Goal: Information Seeking & Learning: Find contact information

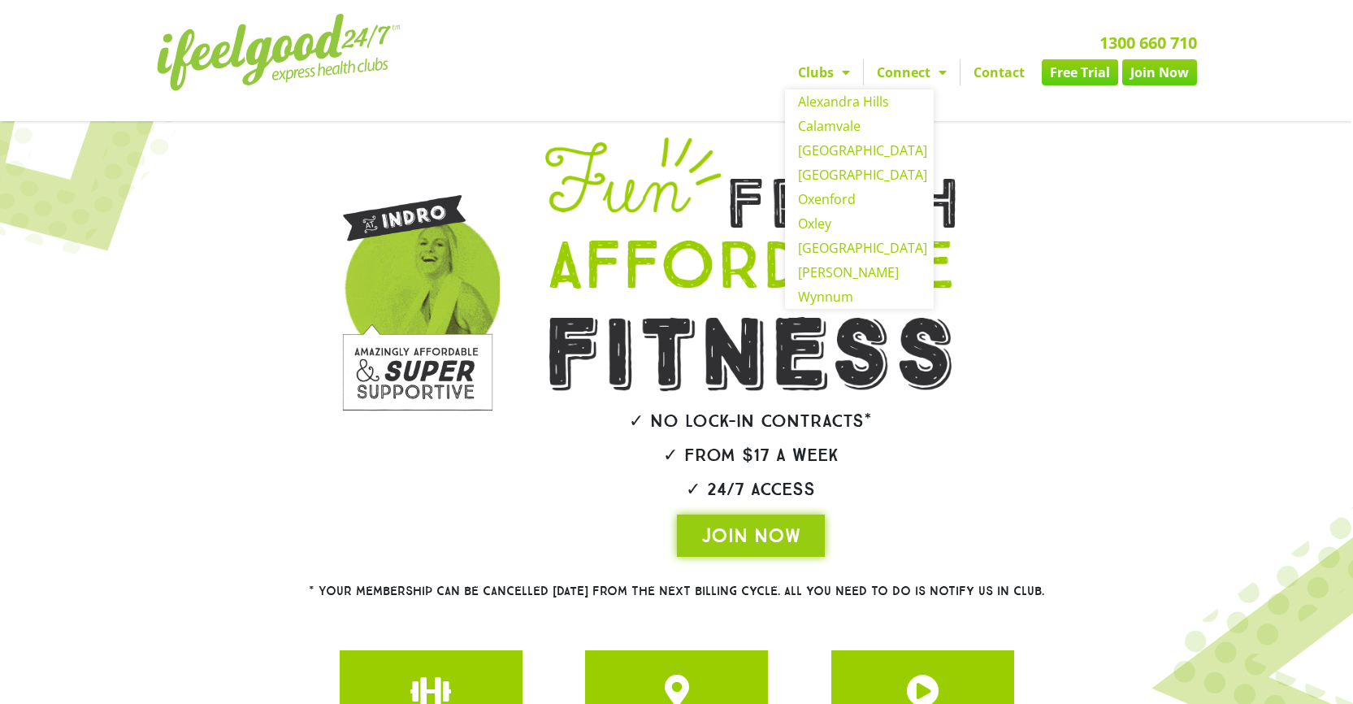
click at [823, 85] on link "Clubs" at bounding box center [824, 72] width 78 height 26
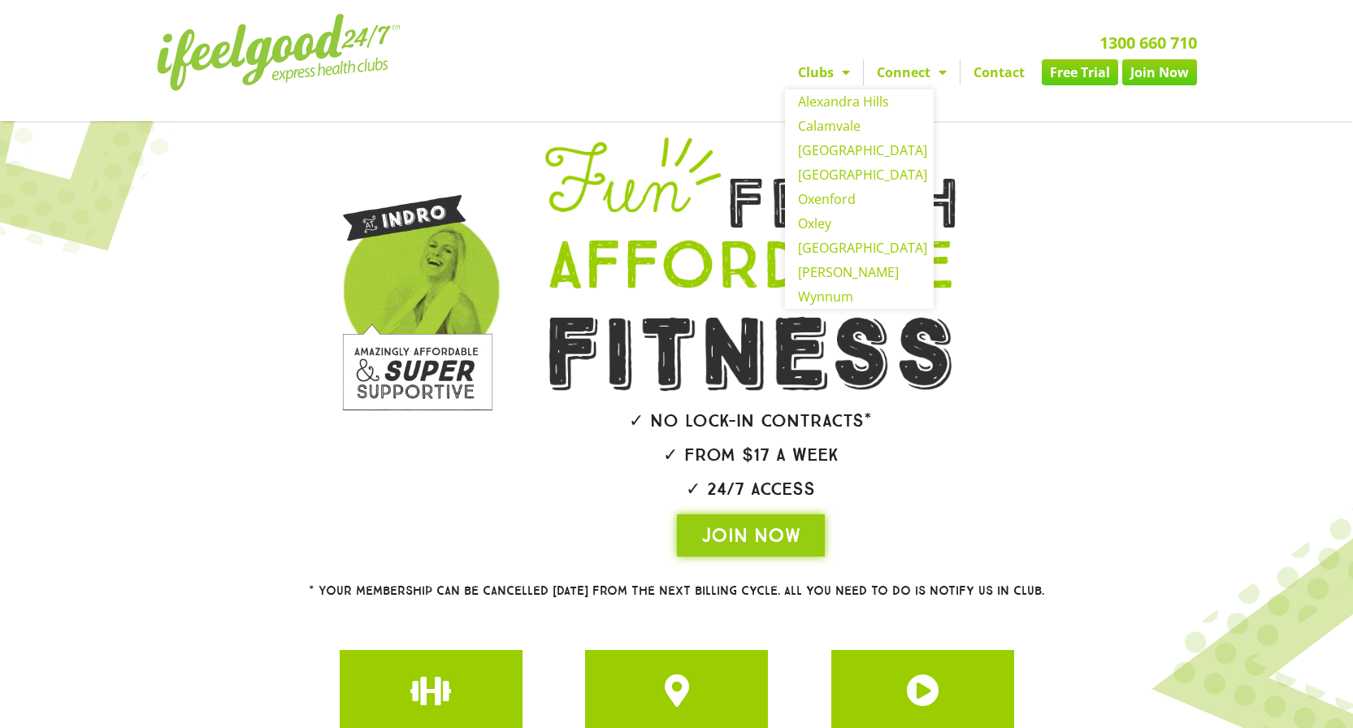
click at [817, 85] on link "Clubs" at bounding box center [824, 72] width 78 height 26
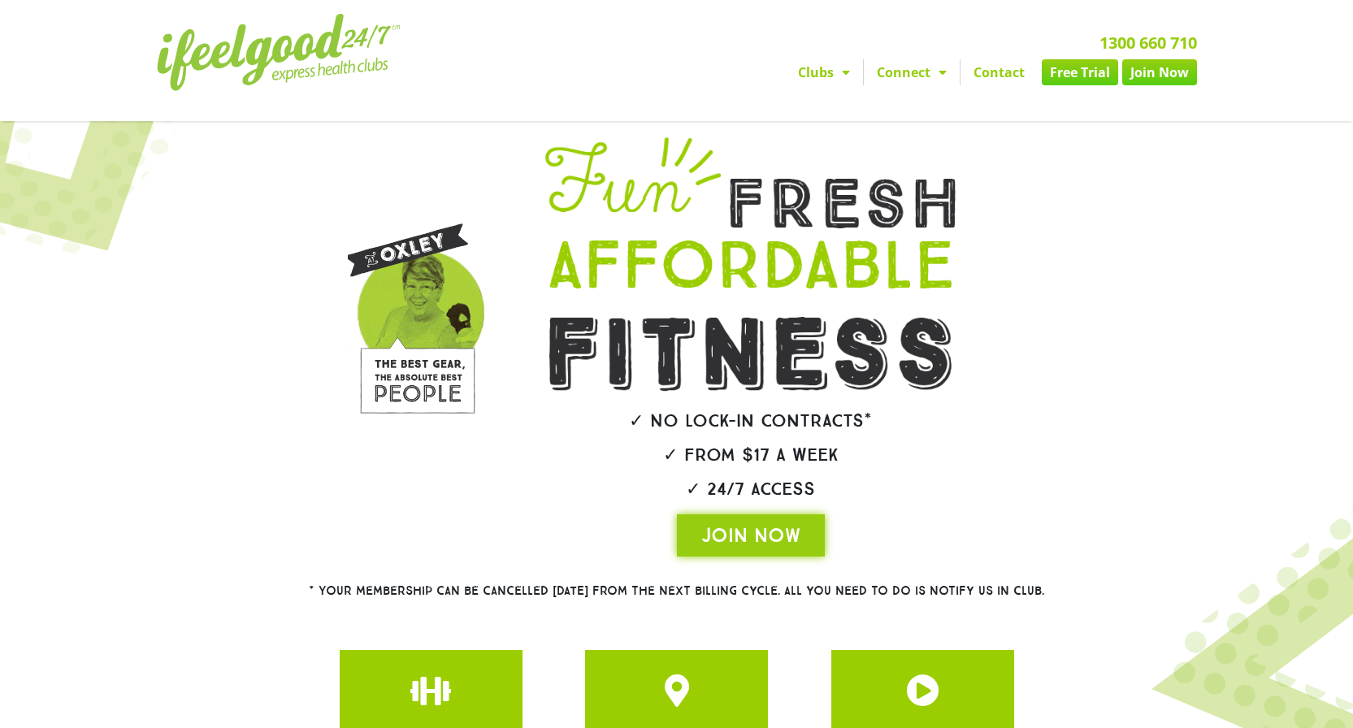
click at [804, 85] on link "Clubs" at bounding box center [824, 72] width 78 height 26
click at [807, 85] on link "Clubs" at bounding box center [824, 72] width 78 height 26
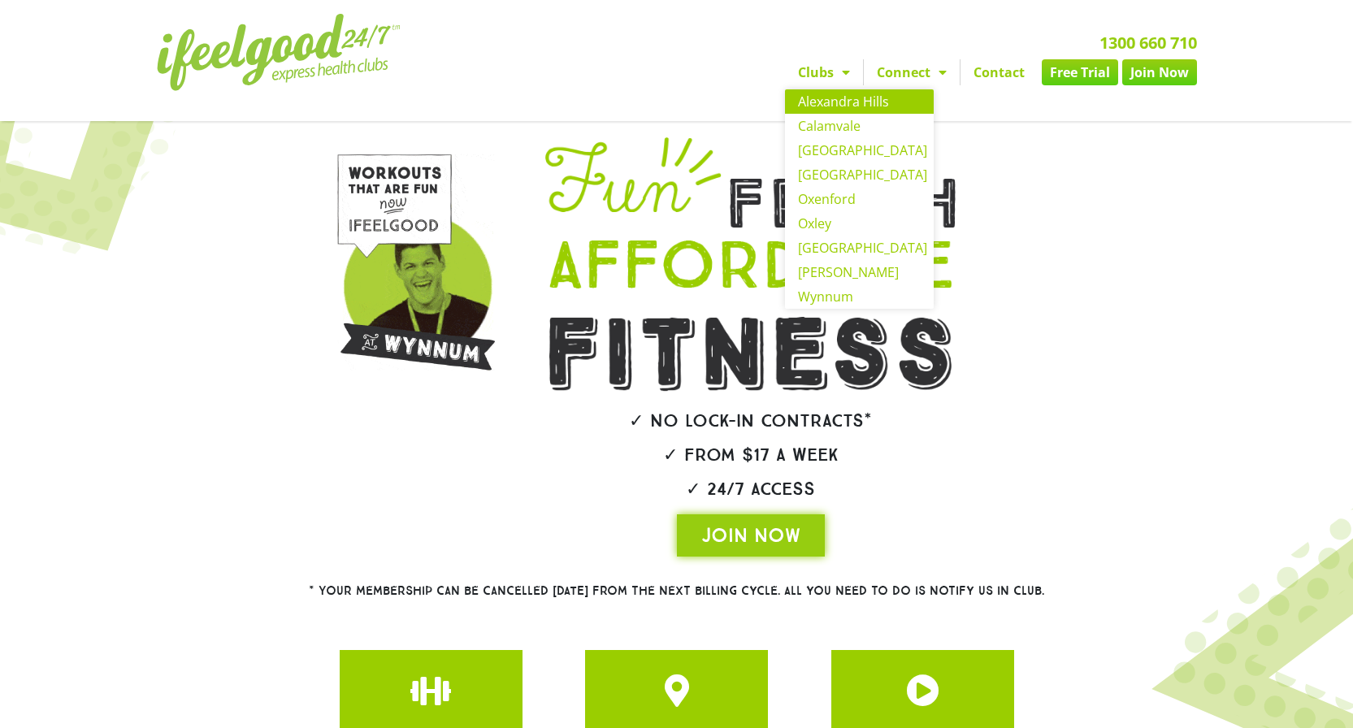
click at [832, 114] on link "Alexandra Hills" at bounding box center [859, 101] width 149 height 24
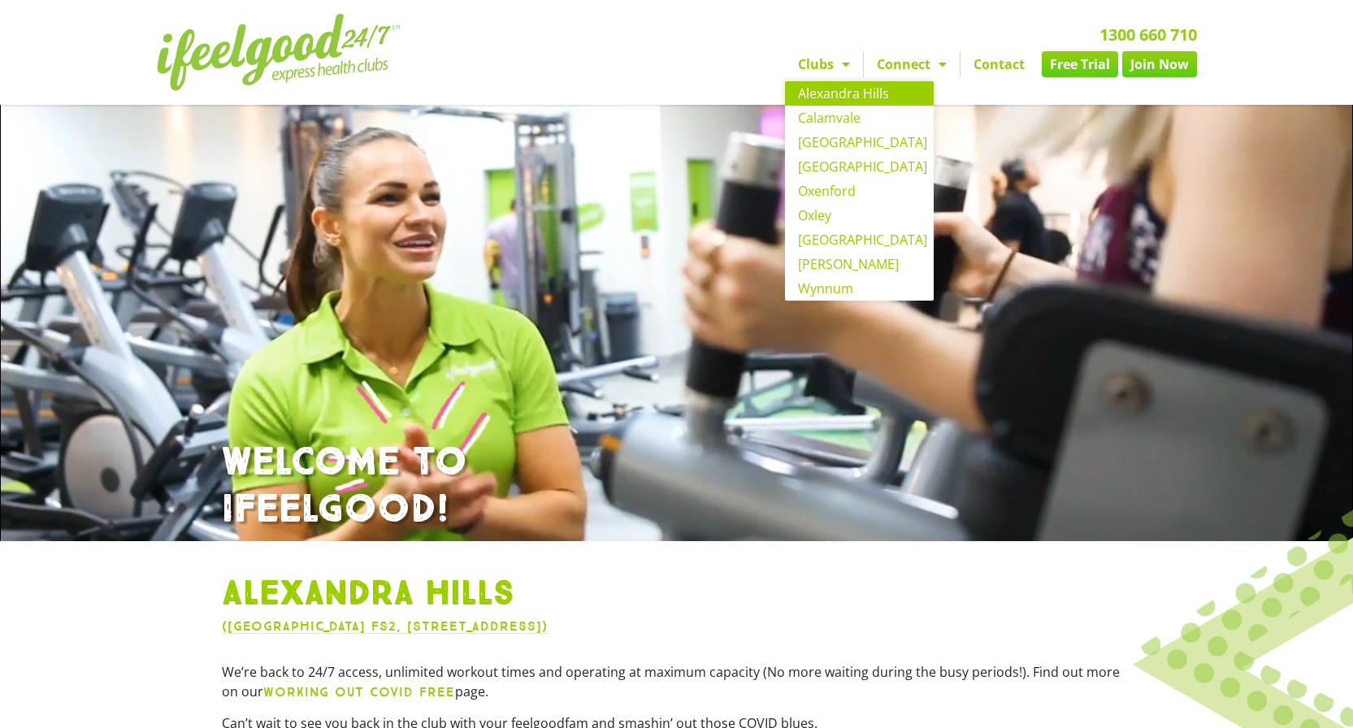
click at [827, 77] on link "Clubs" at bounding box center [824, 64] width 78 height 26
click at [807, 77] on link "Clubs" at bounding box center [824, 64] width 78 height 26
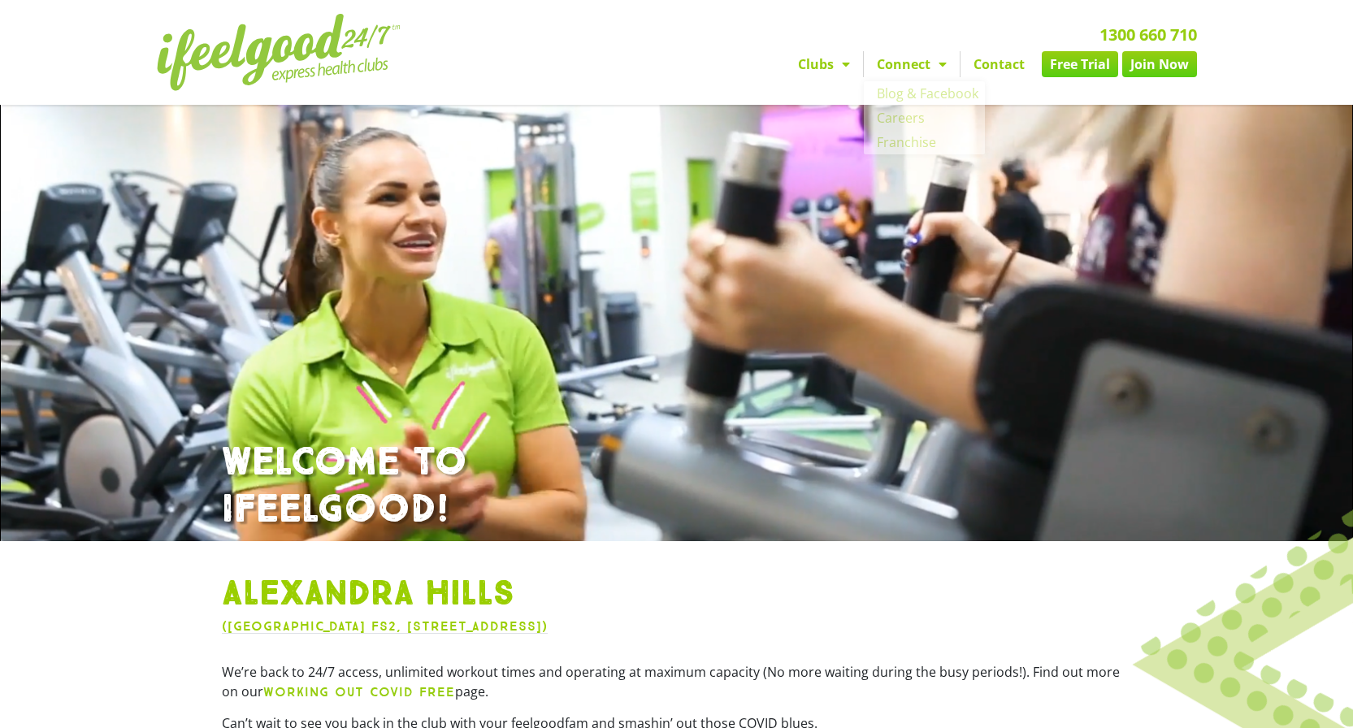
click at [998, 77] on link "Contact" at bounding box center [998, 64] width 77 height 26
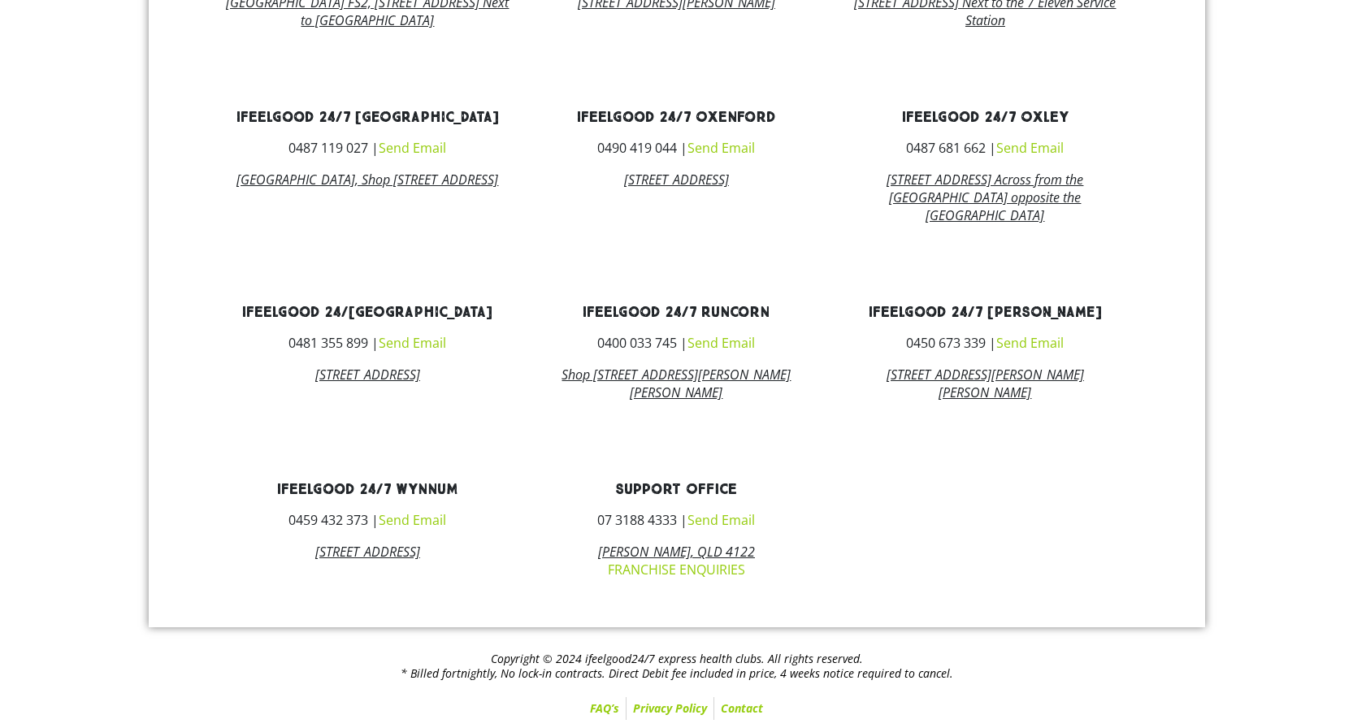
scroll to position [895, 0]
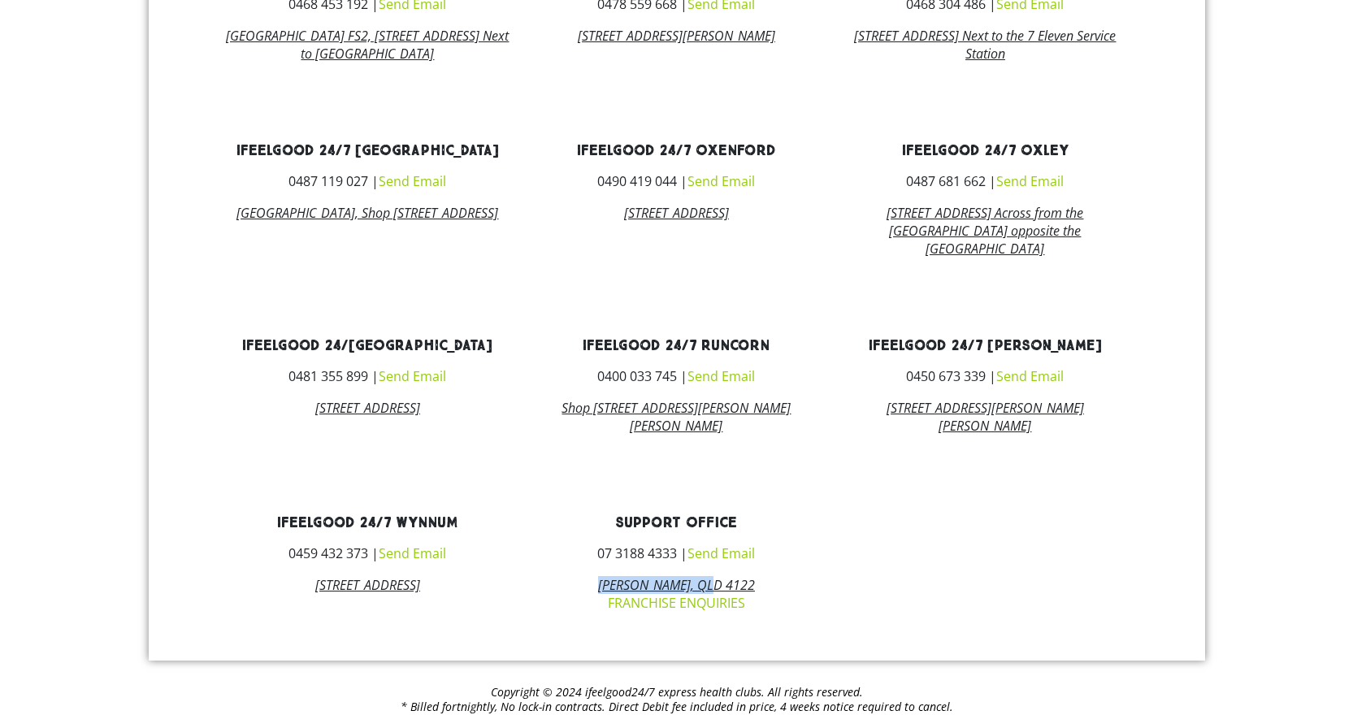
drag, startPoint x: 769, startPoint y: 626, endPoint x: 614, endPoint y: 627, distance: 155.2
click at [614, 612] on h3 "[PERSON_NAME], QLD 4122 FRANCHISE ENQUIRIES" at bounding box center [676, 594] width 284 height 36
copy icon "Wishart, QLD 4122"
